Goal: Transaction & Acquisition: Purchase product/service

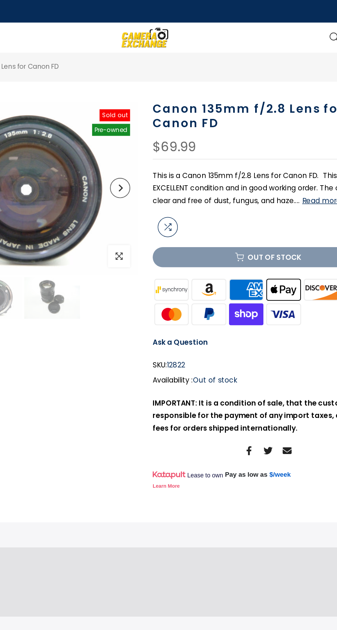
scroll to position [0, 41]
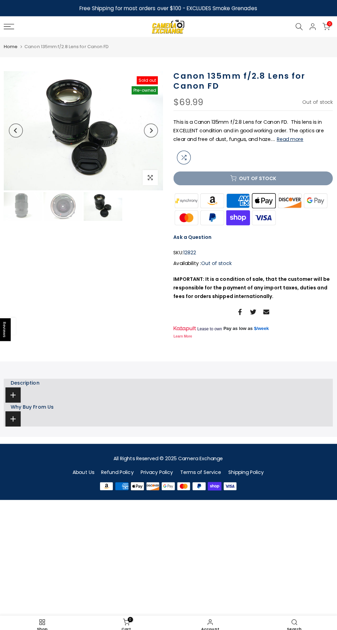
click at [118, 135] on img at bounding box center [84, 129] width 158 height 119
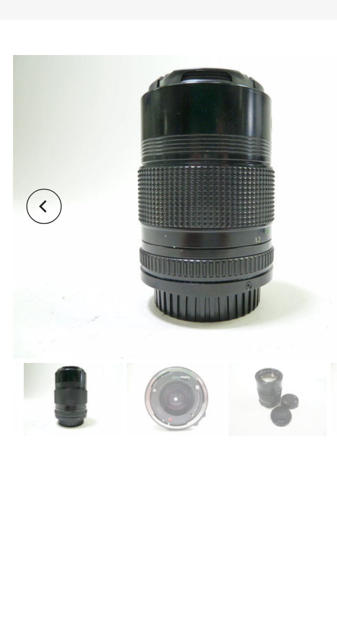
scroll to position [0, 41]
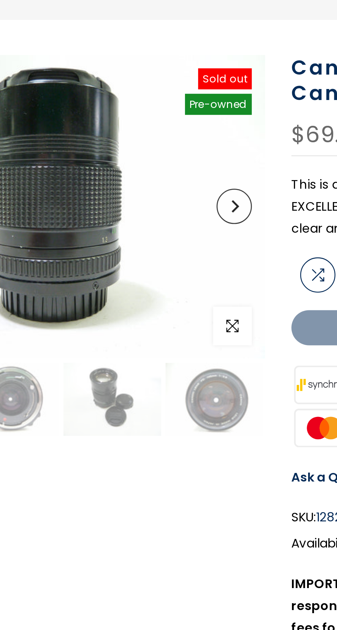
click at [143, 207] on img at bounding box center [143, 205] width 38 height 29
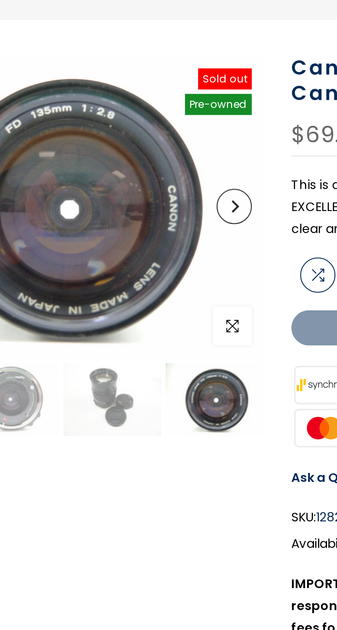
click at [105, 125] on img at bounding box center [84, 129] width 158 height 119
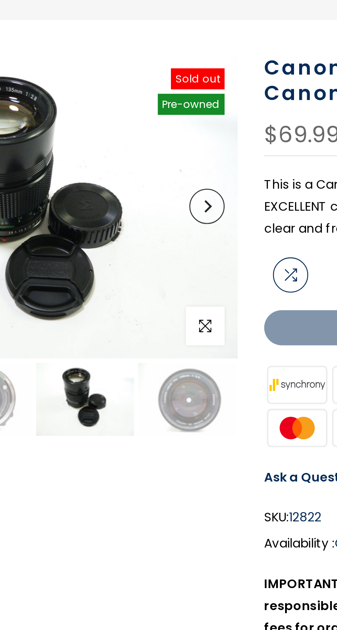
click at [104, 131] on img at bounding box center [84, 129] width 158 height 119
